Goal: Task Accomplishment & Management: Manage account settings

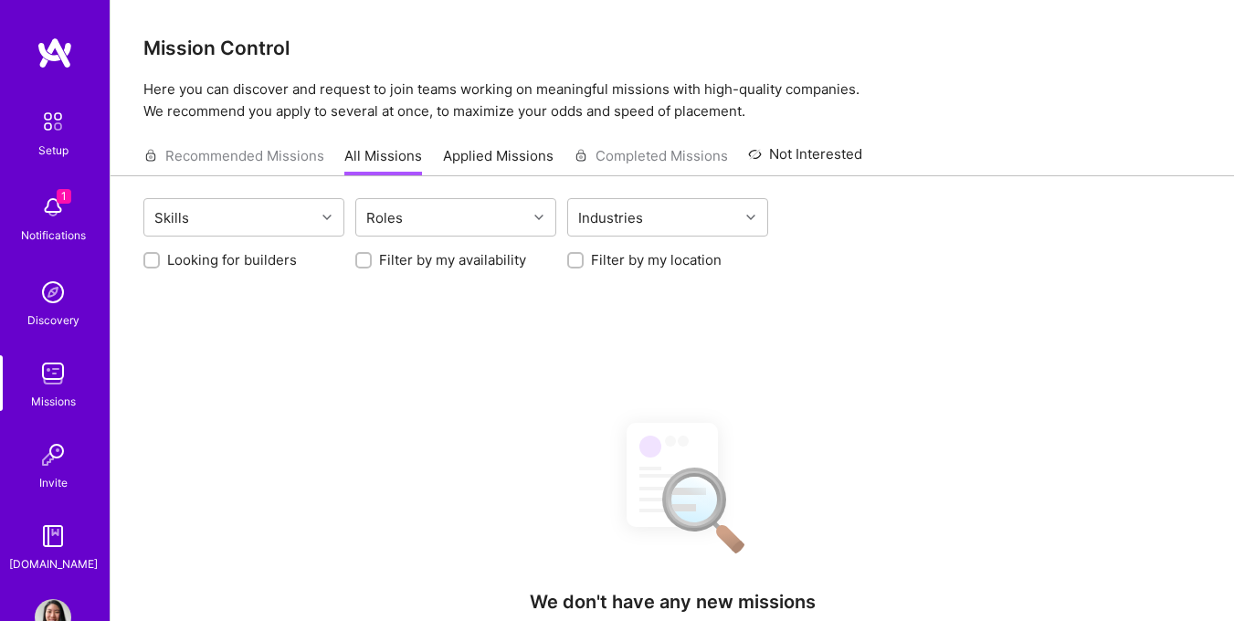
click at [46, 202] on img at bounding box center [53, 207] width 37 height 37
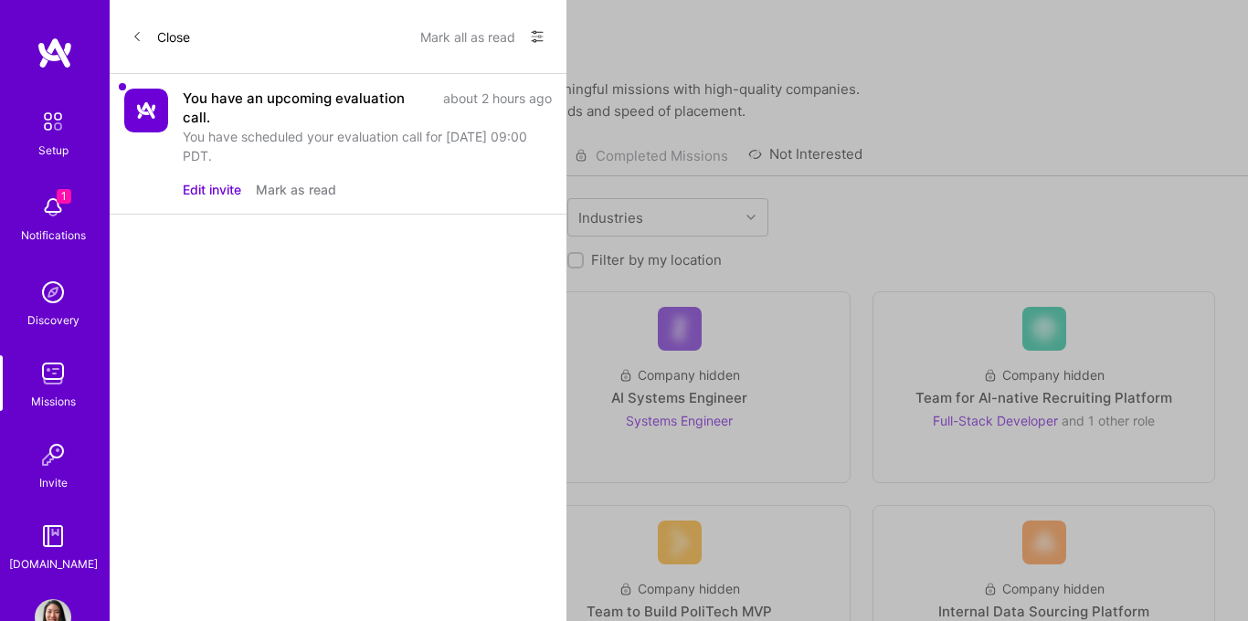
click at [204, 192] on button "Edit invite" at bounding box center [212, 189] width 58 height 19
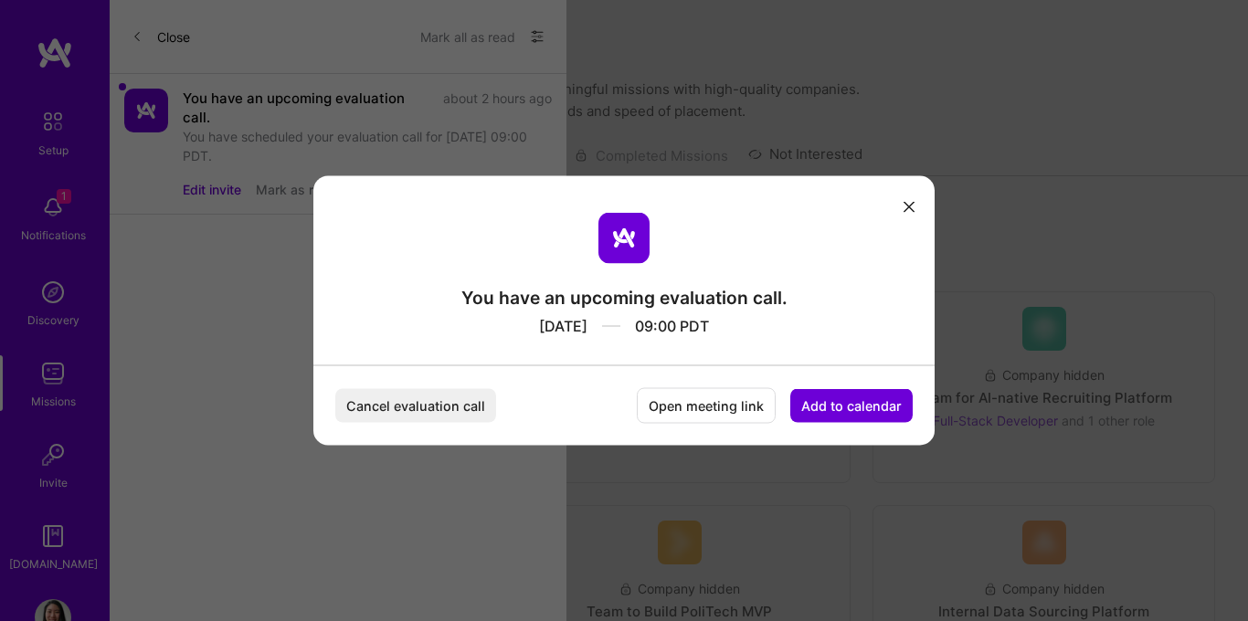
click at [906, 215] on button "modal" at bounding box center [909, 206] width 22 height 30
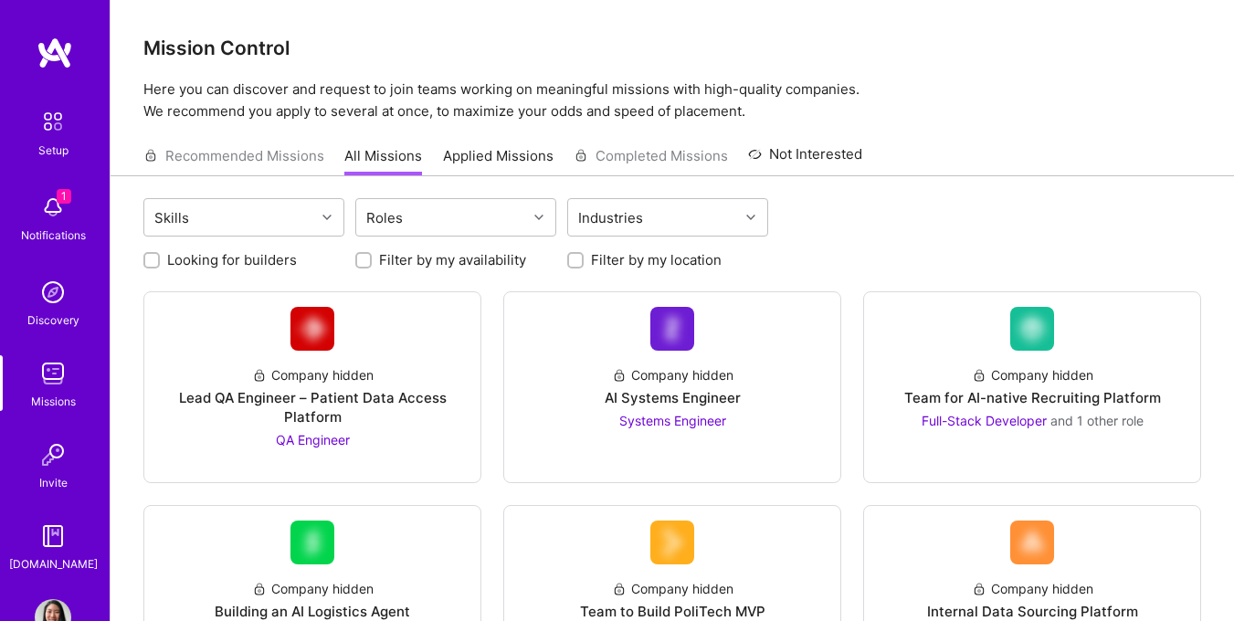
click at [44, 196] on img at bounding box center [53, 207] width 37 height 37
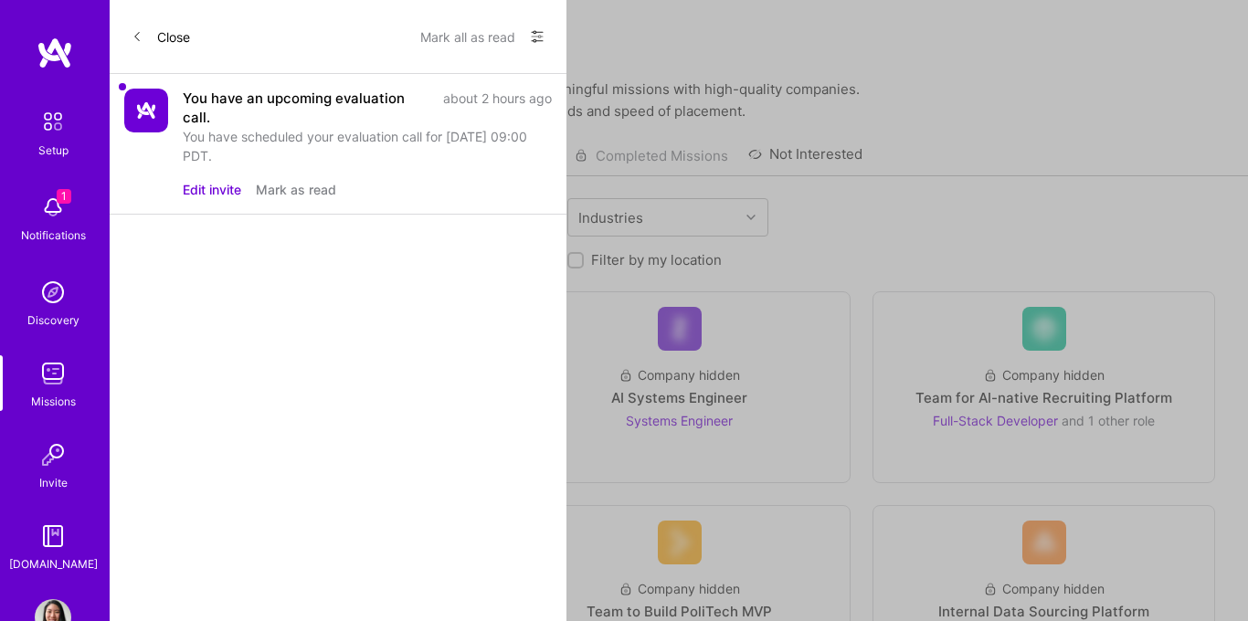
click at [233, 100] on div "You have an upcoming evaluation call." at bounding box center [307, 108] width 249 height 38
click at [143, 116] on img at bounding box center [146, 111] width 44 height 44
click at [335, 140] on div "You have scheduled your evaluation call for [DATE] 09:00 PDT." at bounding box center [367, 146] width 369 height 38
click at [228, 187] on button "Edit invite" at bounding box center [212, 189] width 58 height 19
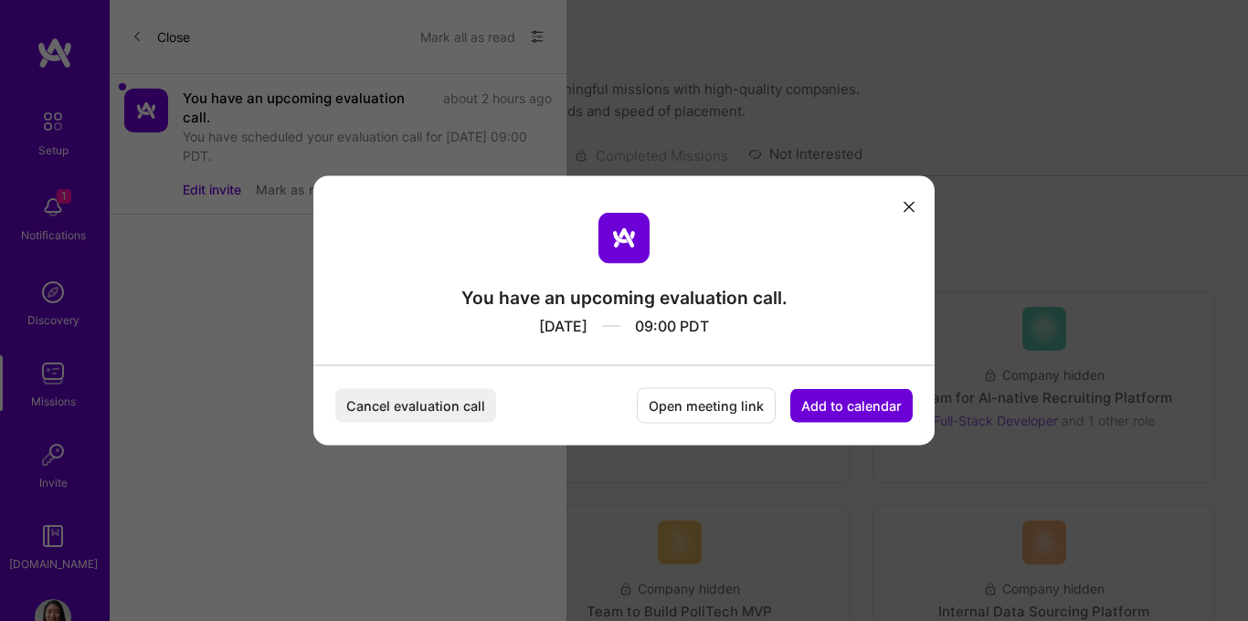
click at [720, 389] on button "Open meeting link" at bounding box center [706, 406] width 139 height 36
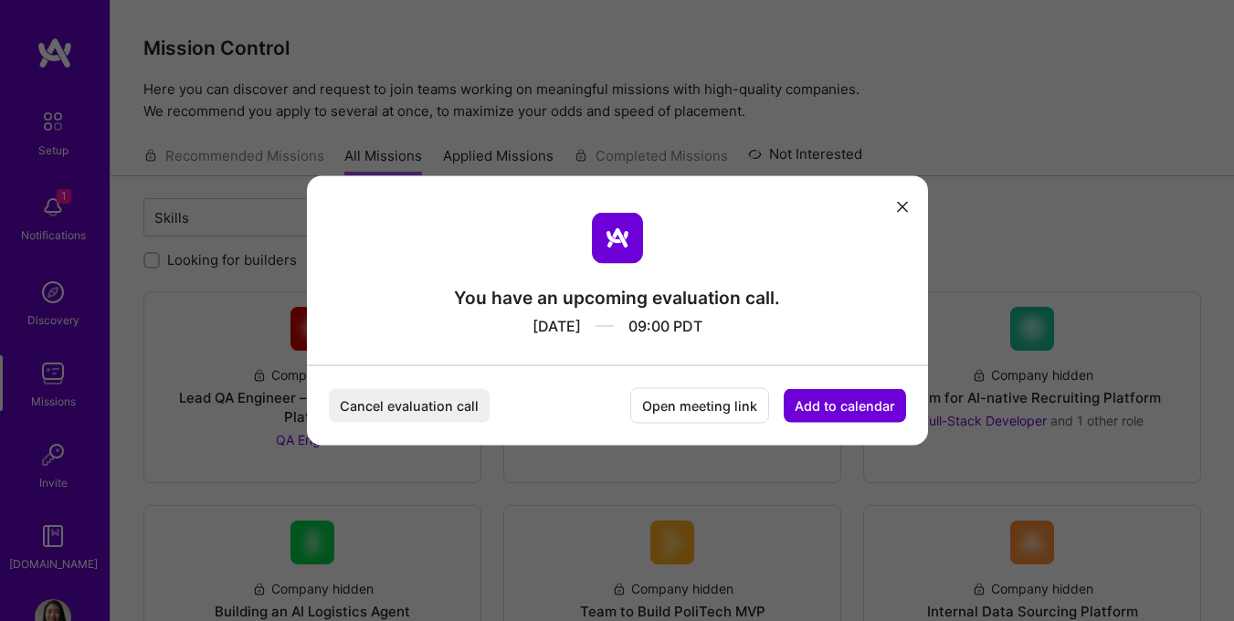
click at [426, 410] on button "Cancel evaluation call" at bounding box center [409, 406] width 161 height 34
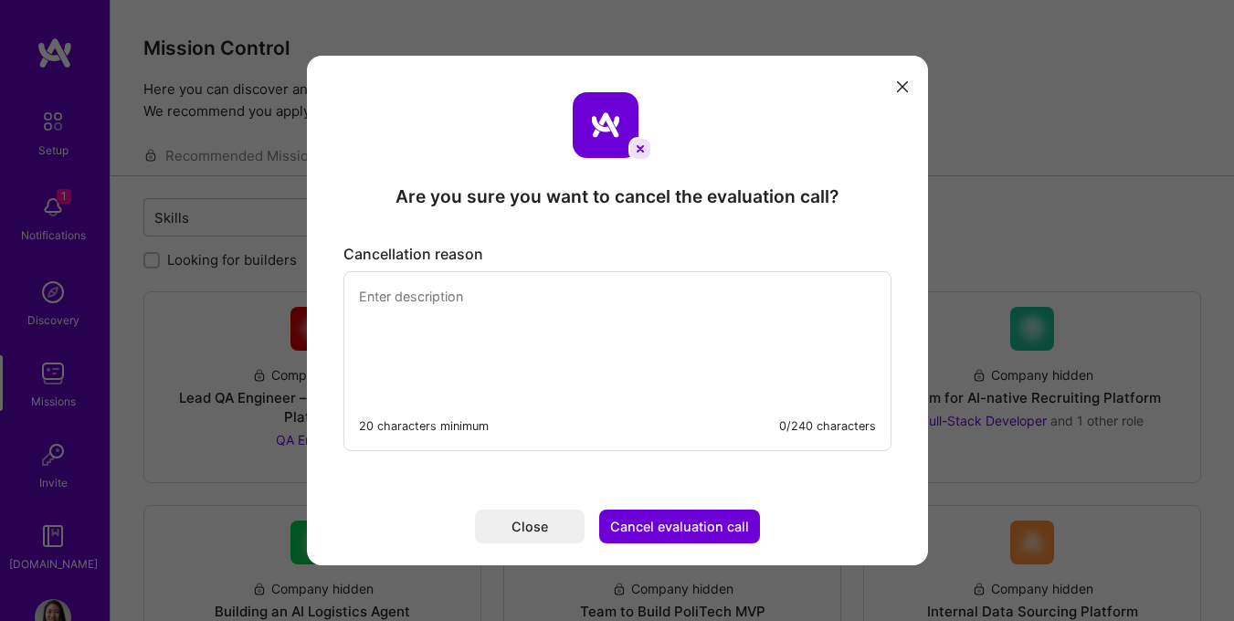
click at [481, 298] on textarea "modal" at bounding box center [617, 334] width 546 height 125
type textarea "No longer interested"
click at [667, 522] on button "Cancel evaluation call" at bounding box center [679, 527] width 161 height 34
